Goal: Find specific page/section: Find specific page/section

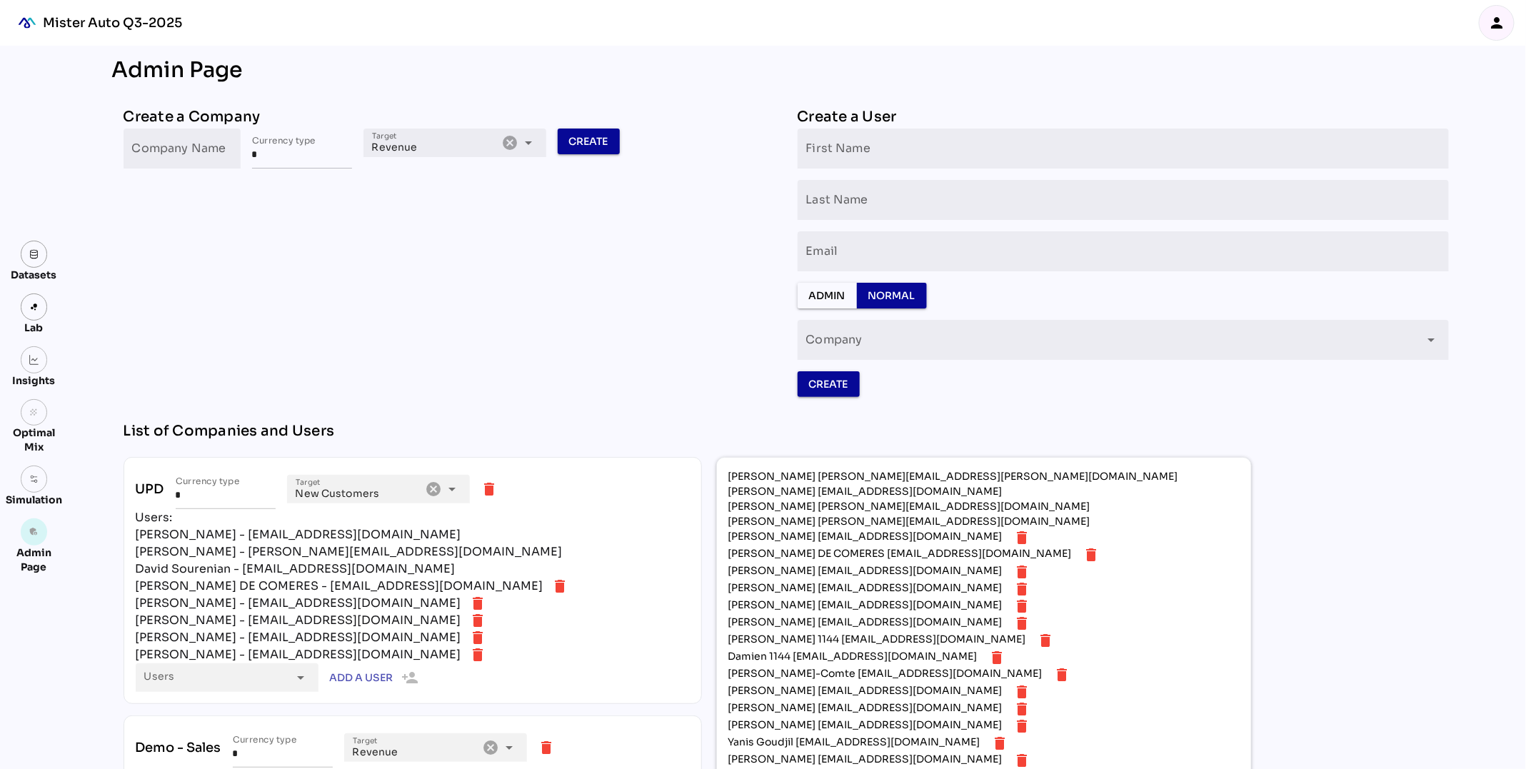
click at [1496, 27] on icon "person" at bounding box center [1496, 22] width 17 height 17
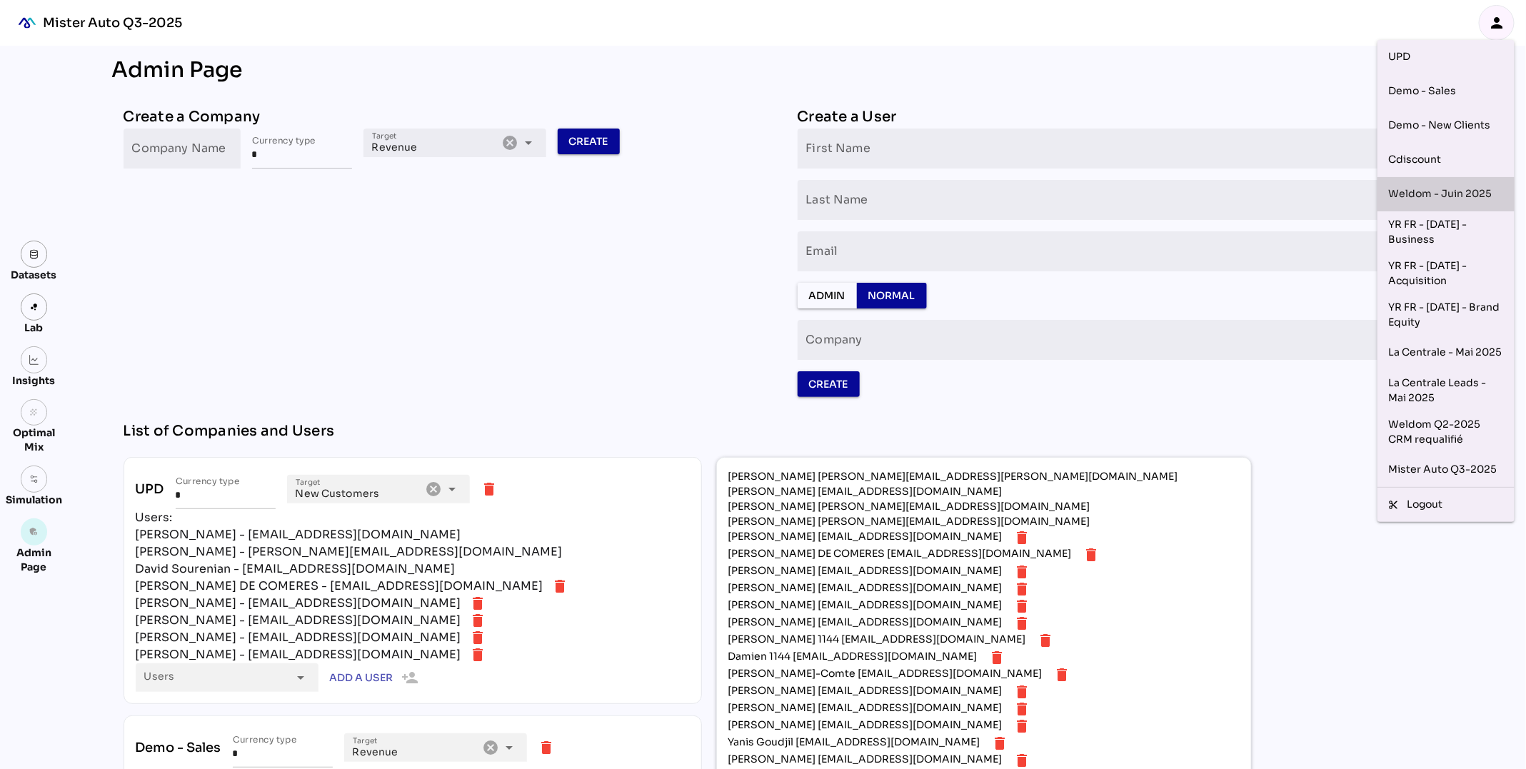
click at [1413, 190] on div "Weldom - Juin 2025" at bounding box center [1446, 194] width 114 height 23
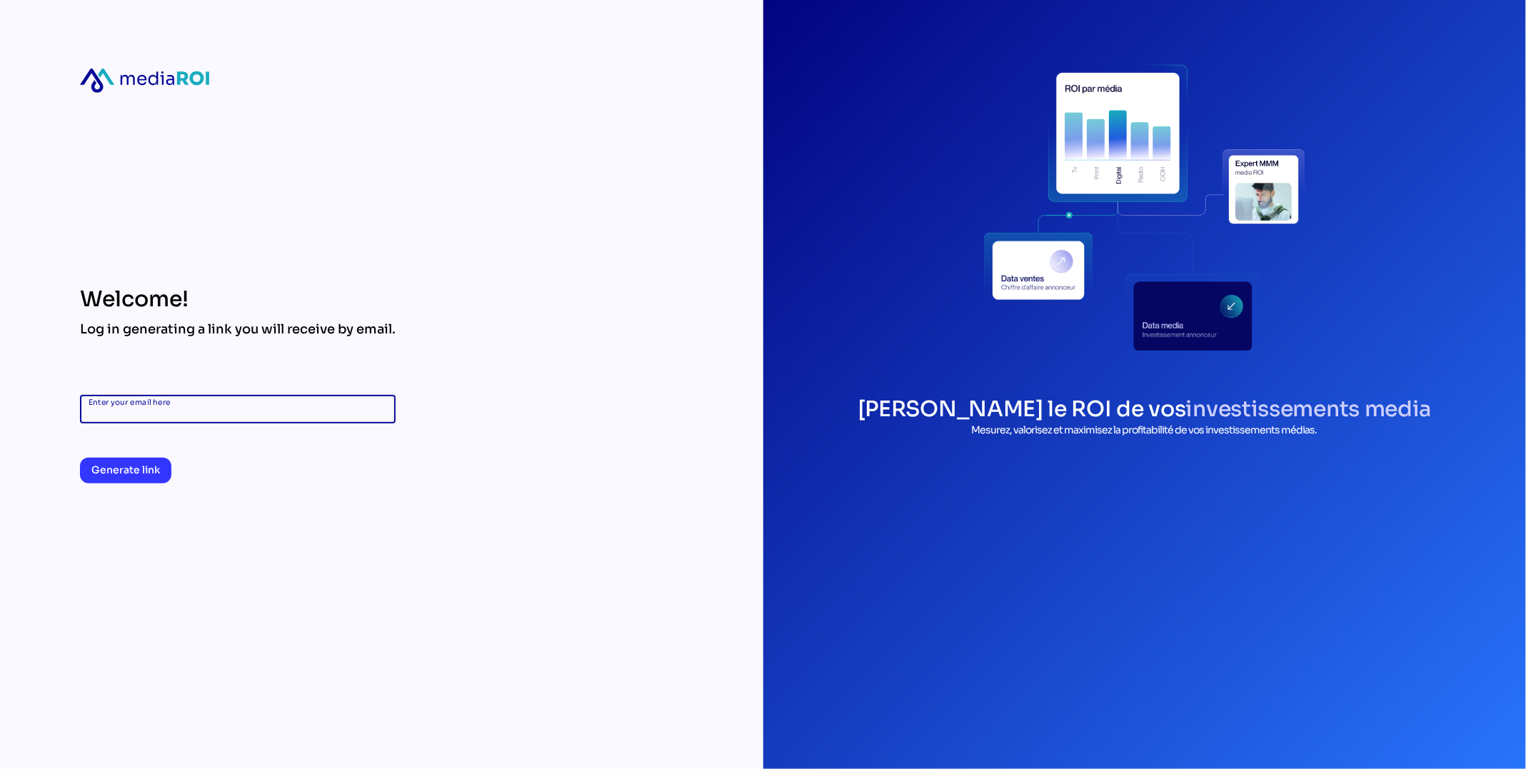
click at [155, 416] on input "Enter your email here" at bounding box center [238, 409] width 298 height 29
type input "**********"
click at [115, 471] on span "Generate link" at bounding box center [125, 469] width 69 height 17
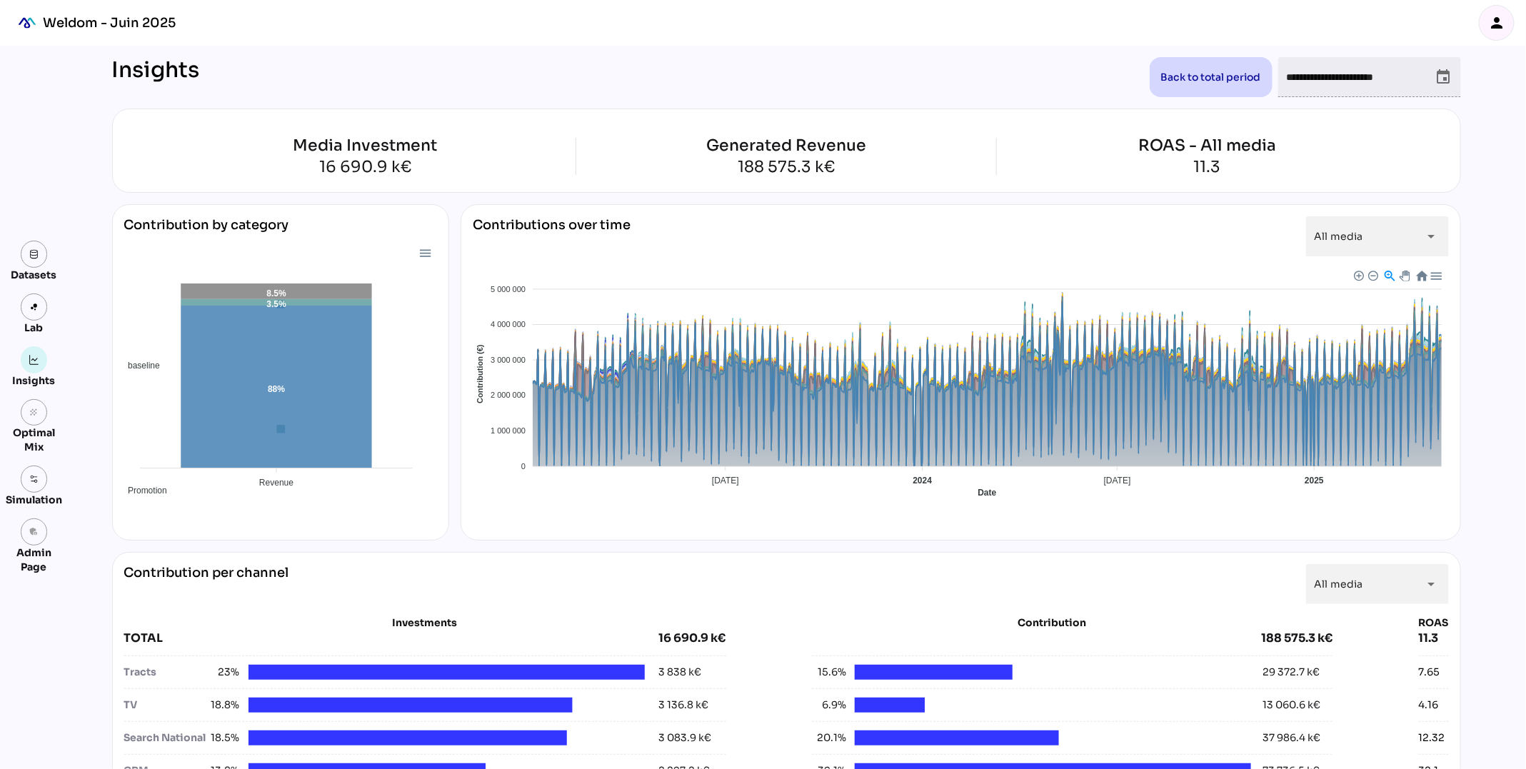
click at [1497, 24] on icon "person" at bounding box center [1496, 22] width 17 height 17
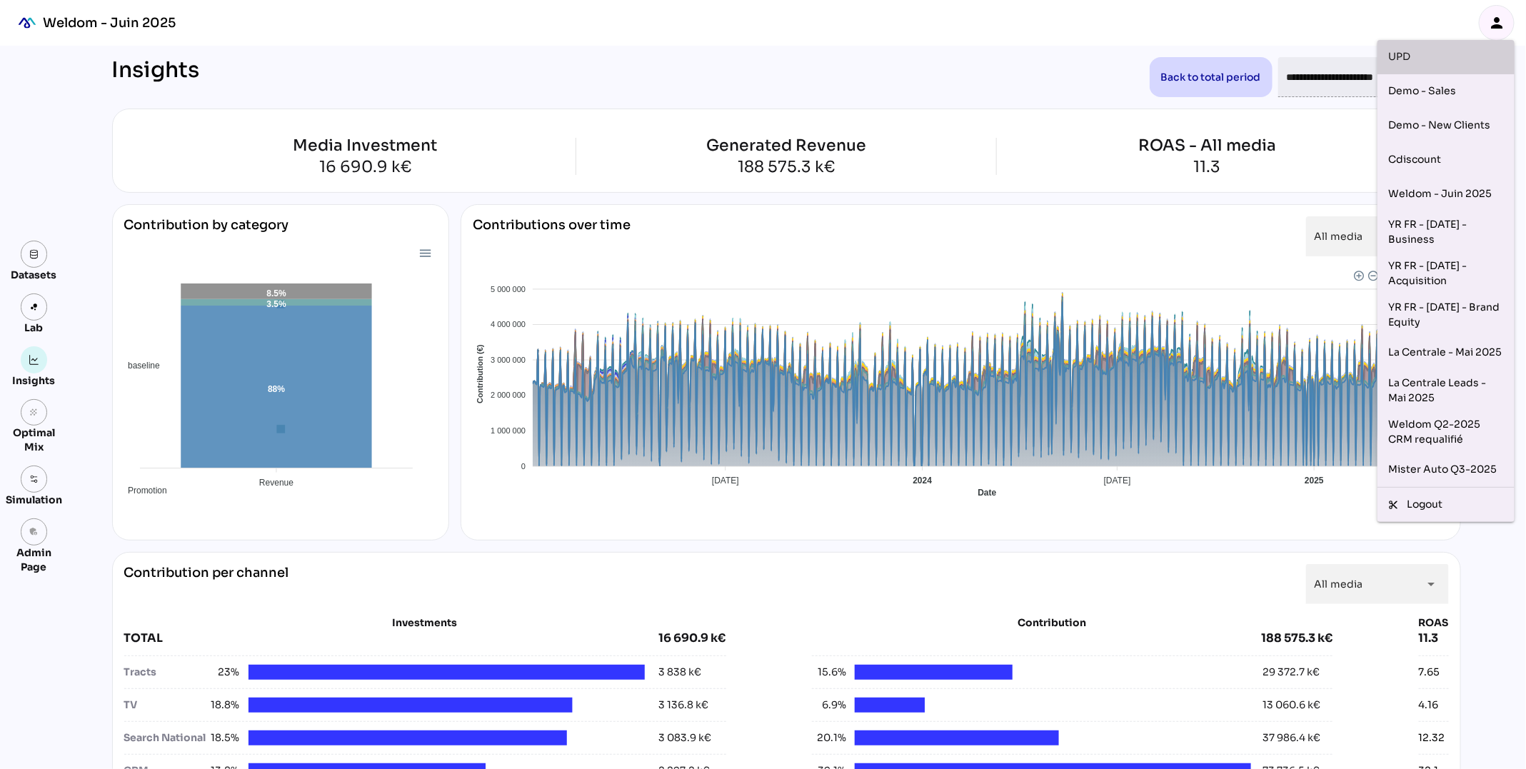
click at [1475, 60] on div "UPD" at bounding box center [1446, 57] width 114 height 23
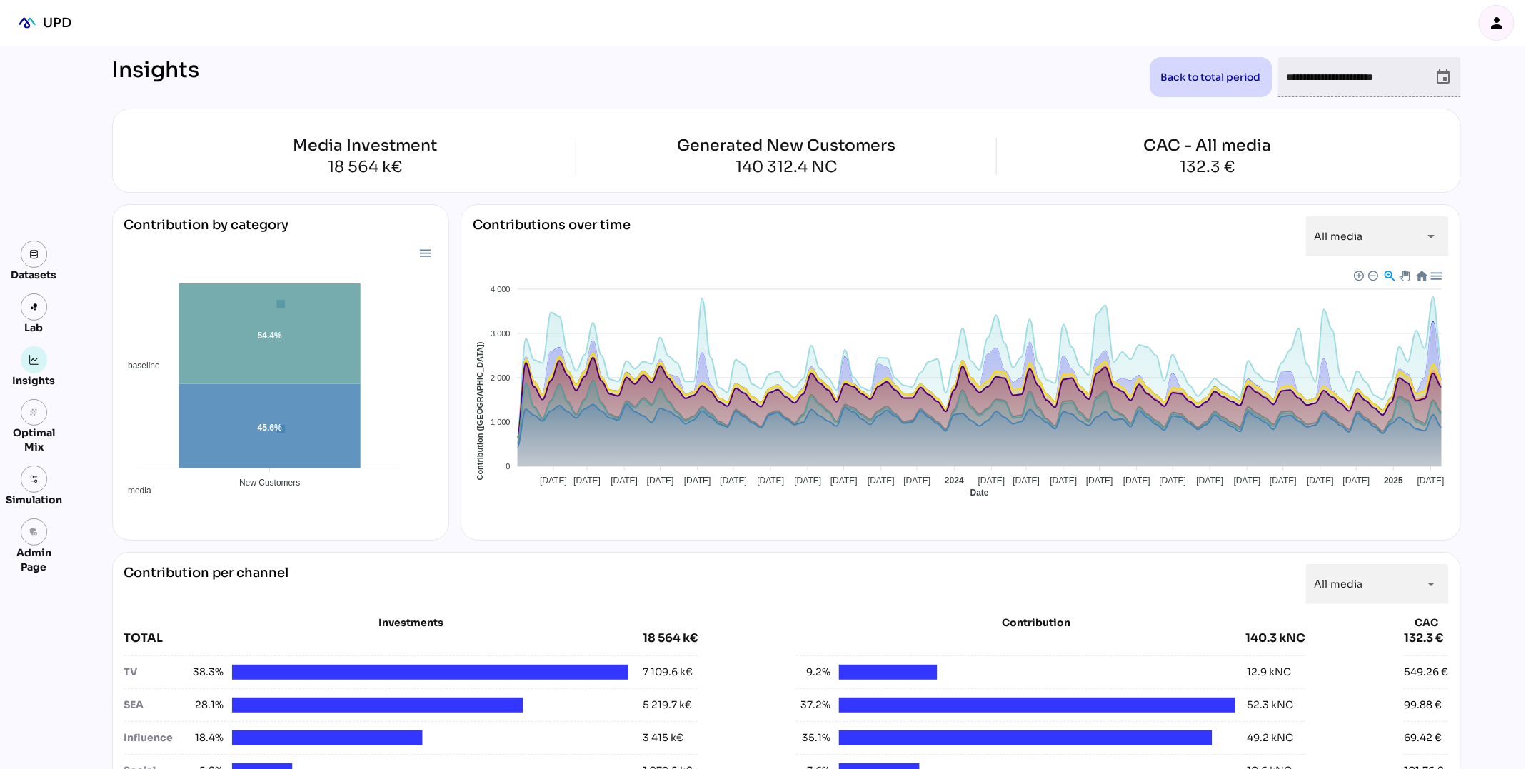
click at [1497, 19] on icon "person" at bounding box center [1496, 22] width 17 height 17
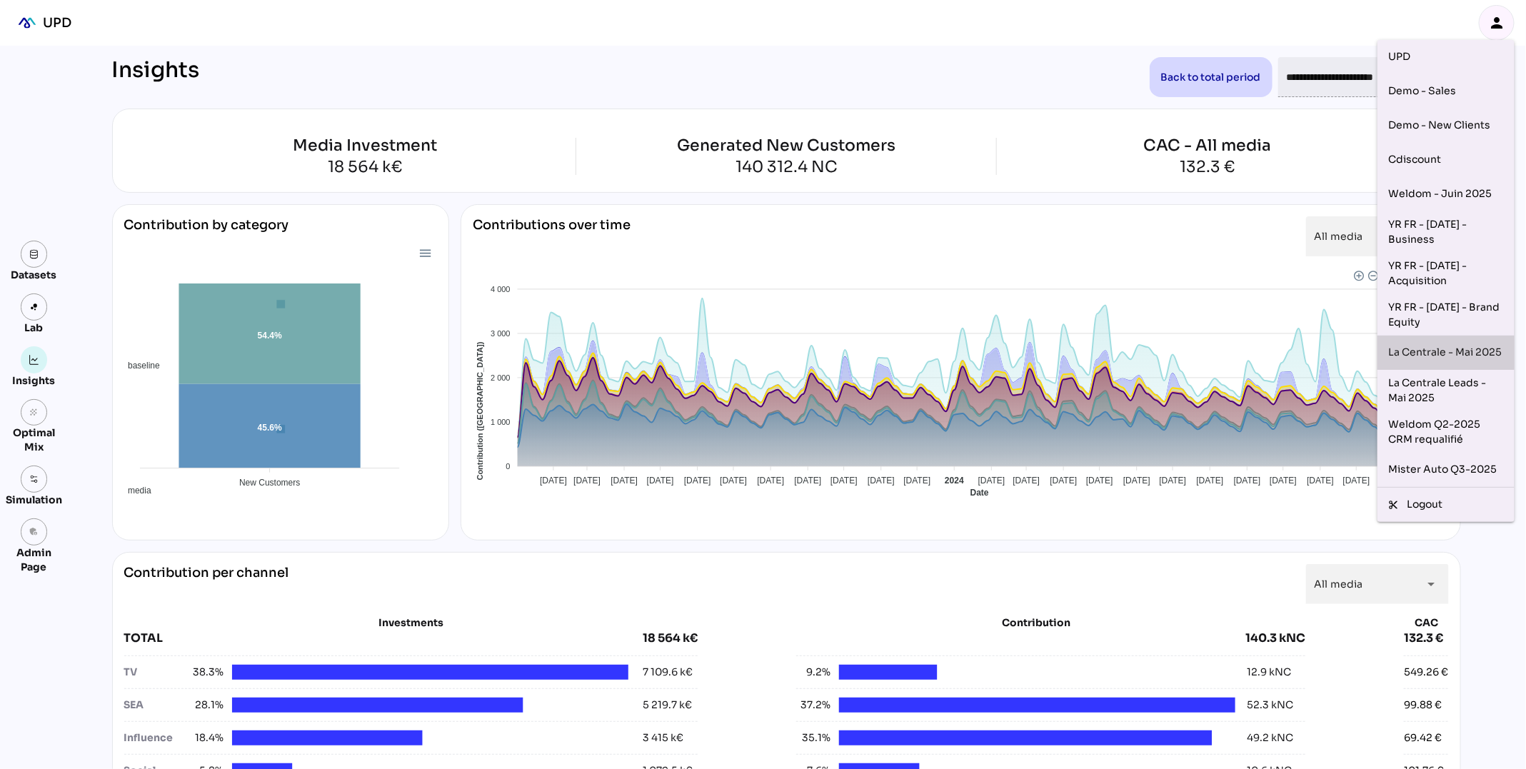
click at [1456, 355] on div "La Centrale - Mai 2025" at bounding box center [1446, 352] width 114 height 23
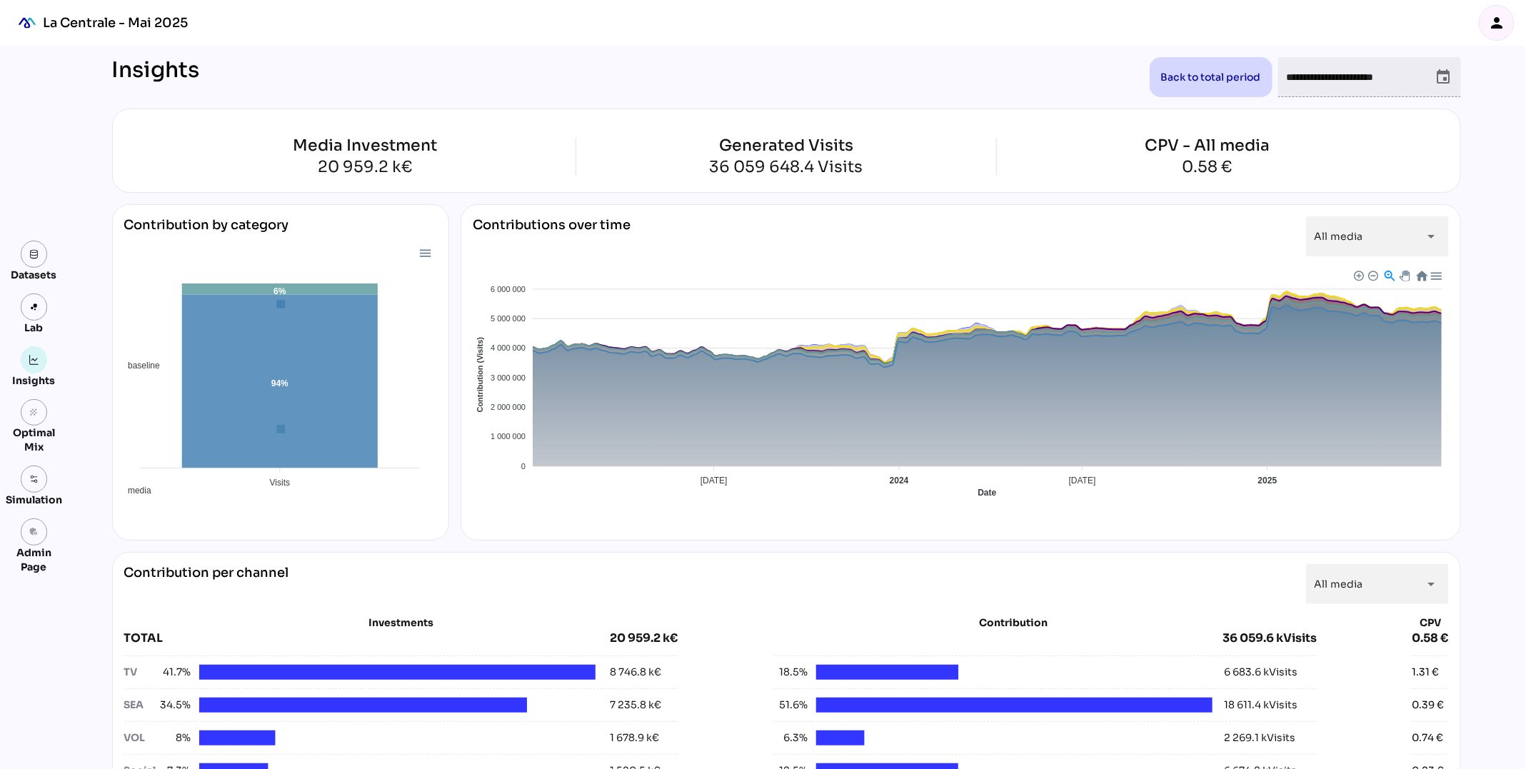
click at [1442, 77] on icon "event" at bounding box center [1443, 77] width 17 height 17
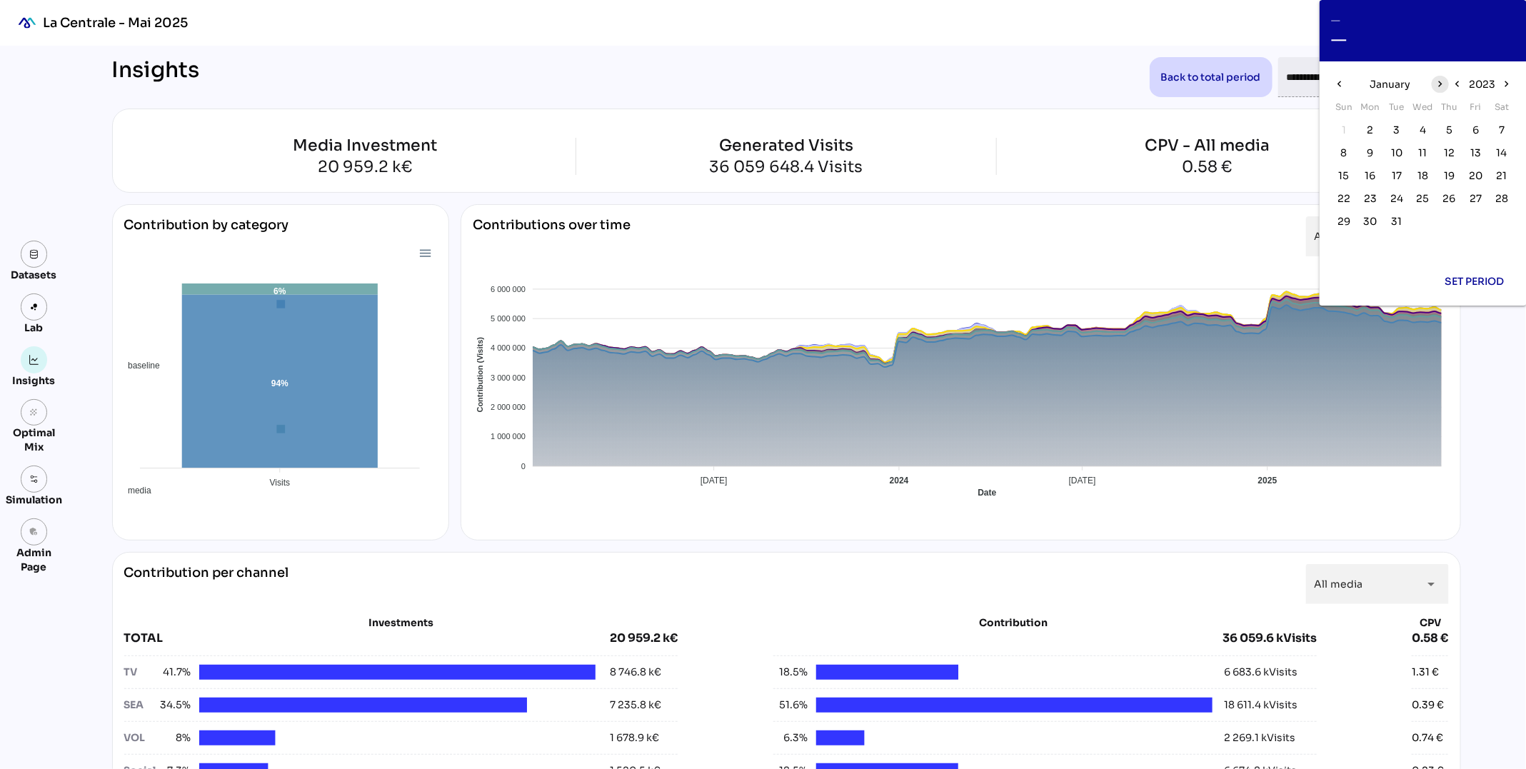
click at [1441, 87] on icon "chevron_right" at bounding box center [1440, 84] width 12 height 12
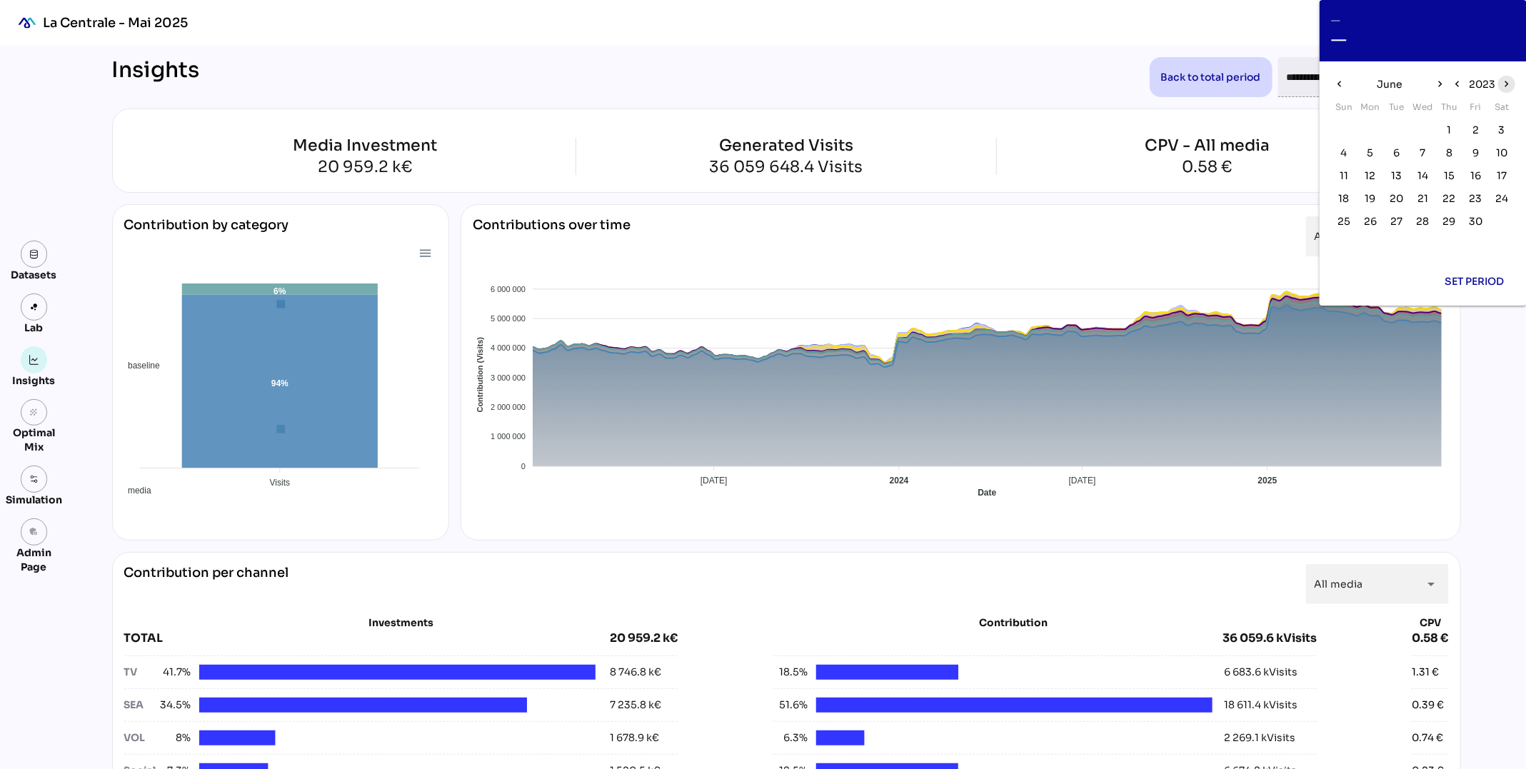
click at [1510, 87] on icon "chevron_right" at bounding box center [1506, 84] width 12 height 12
